Goal: Task Accomplishment & Management: Complete application form

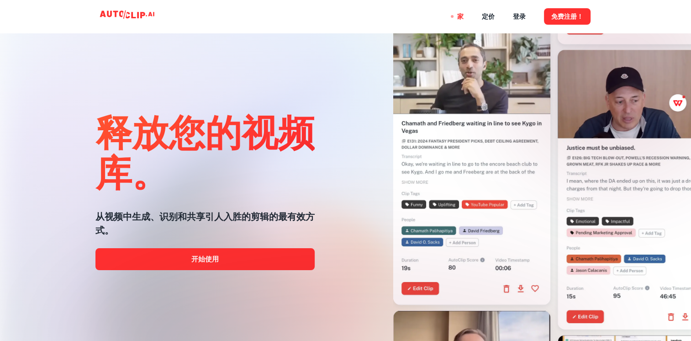
click at [276, 258] on div at bounding box center [345, 340] width 552 height 183
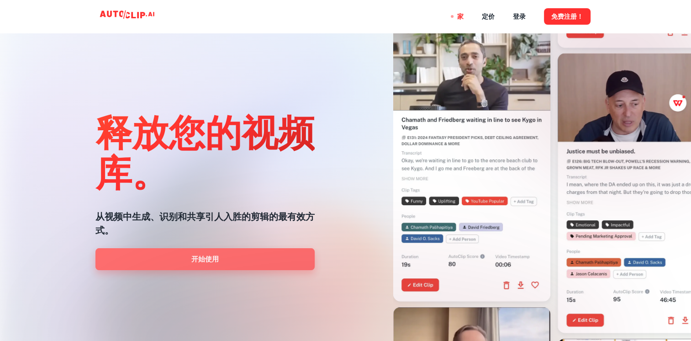
click at [190, 259] on link "开始使用" at bounding box center [204, 259] width 219 height 22
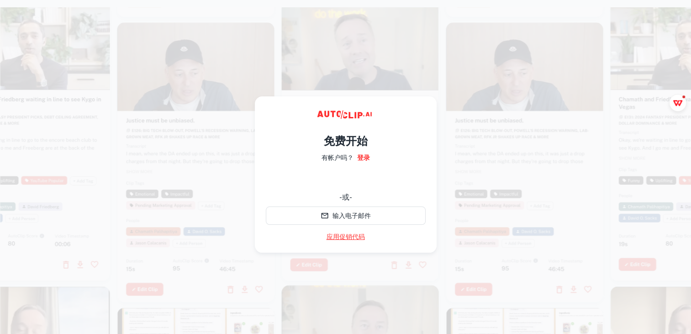
click at [347, 236] on link "应用促销代码" at bounding box center [345, 237] width 38 height 10
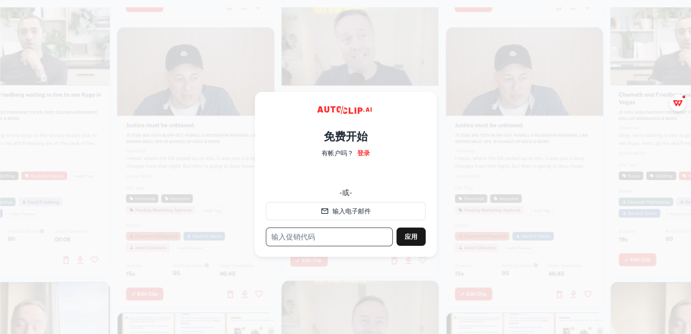
click at [327, 242] on input "text" at bounding box center [329, 236] width 127 height 19
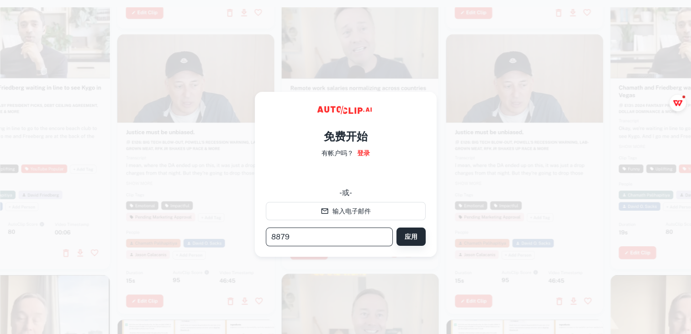
click at [417, 234] on button "应用" at bounding box center [410, 236] width 29 height 18
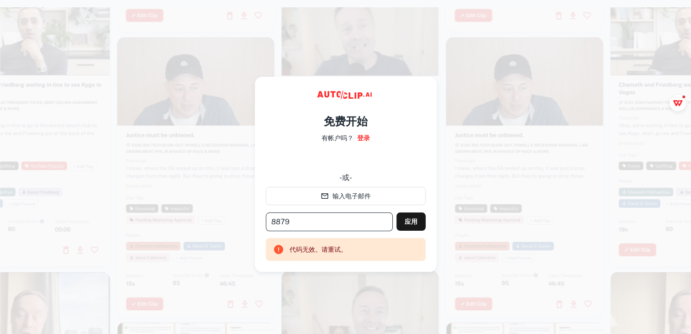
click at [343, 220] on input "8879" at bounding box center [329, 221] width 127 height 19
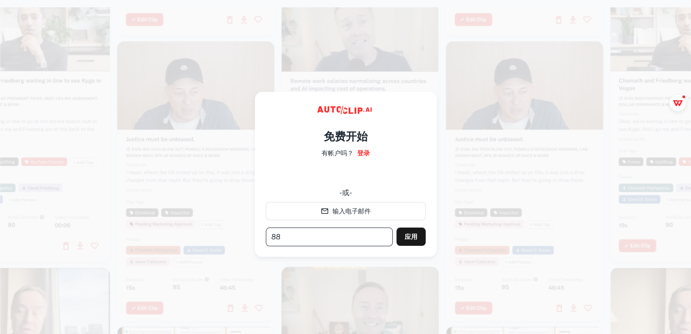
type input "8"
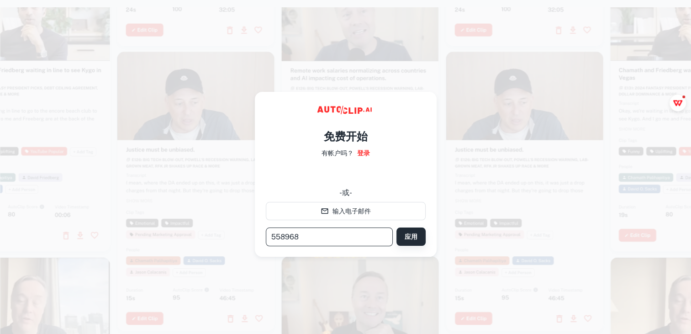
type input "558968"
click at [405, 235] on button "应用" at bounding box center [410, 236] width 29 height 18
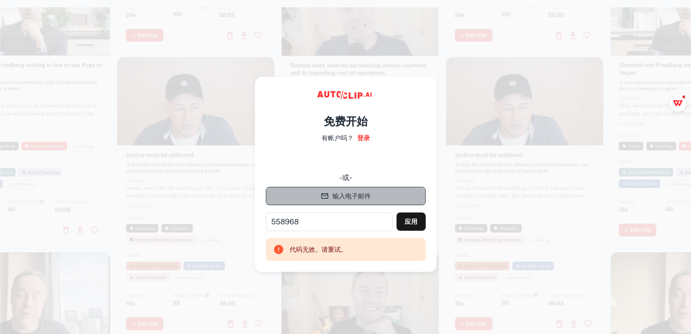
click at [324, 200] on icon "button" at bounding box center [324, 196] width 8 height 8
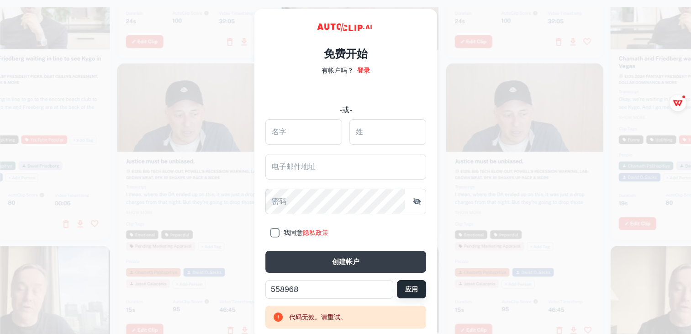
click at [417, 291] on button "应用" at bounding box center [411, 289] width 29 height 18
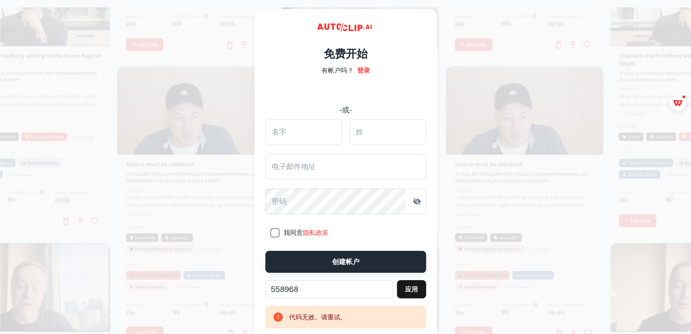
click at [332, 266] on button "创建帐户" at bounding box center [345, 262] width 161 height 22
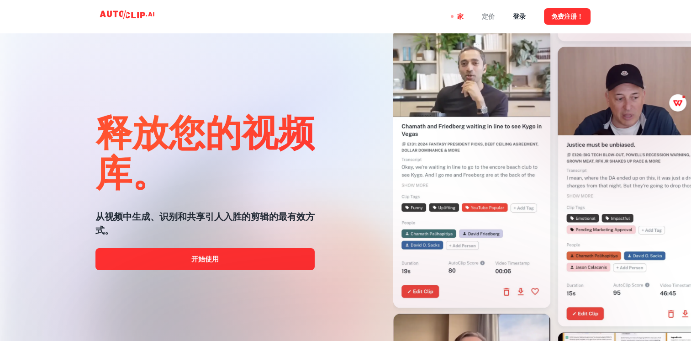
click at [484, 16] on div "定价" at bounding box center [488, 16] width 13 height 33
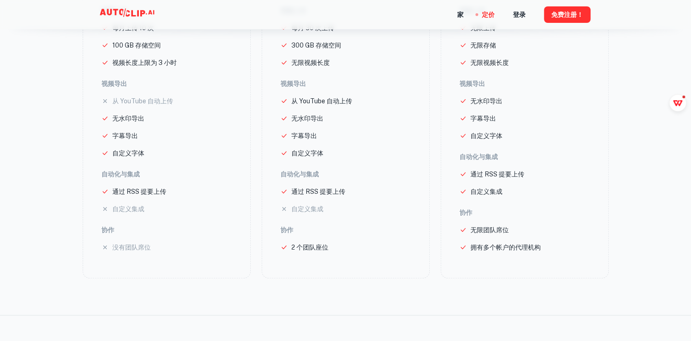
scroll to position [274, 0]
